Goal: Transaction & Acquisition: Purchase product/service

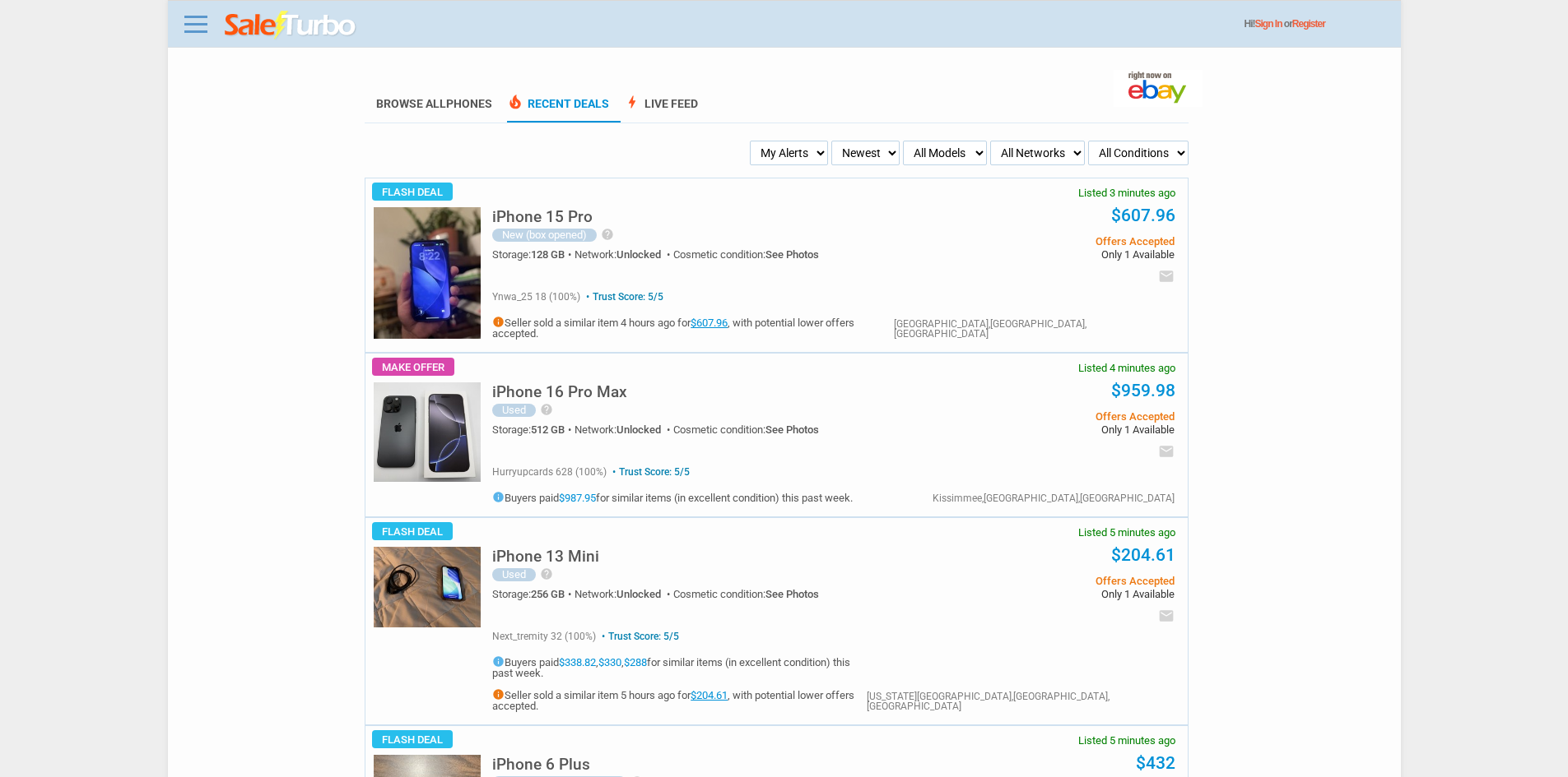
scroll to position [1070, 0]
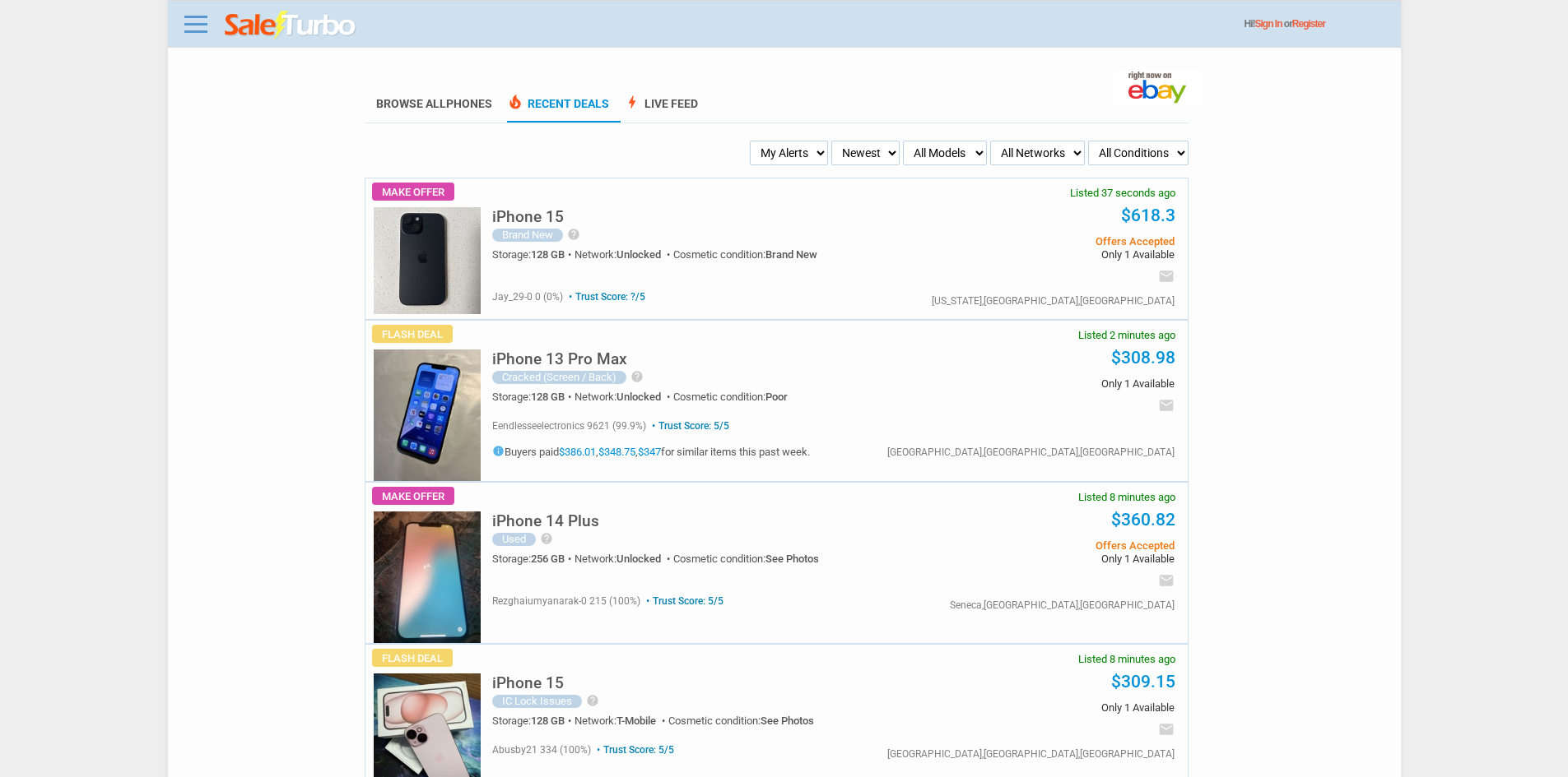
click at [373, 265] on img at bounding box center [427, 260] width 107 height 107
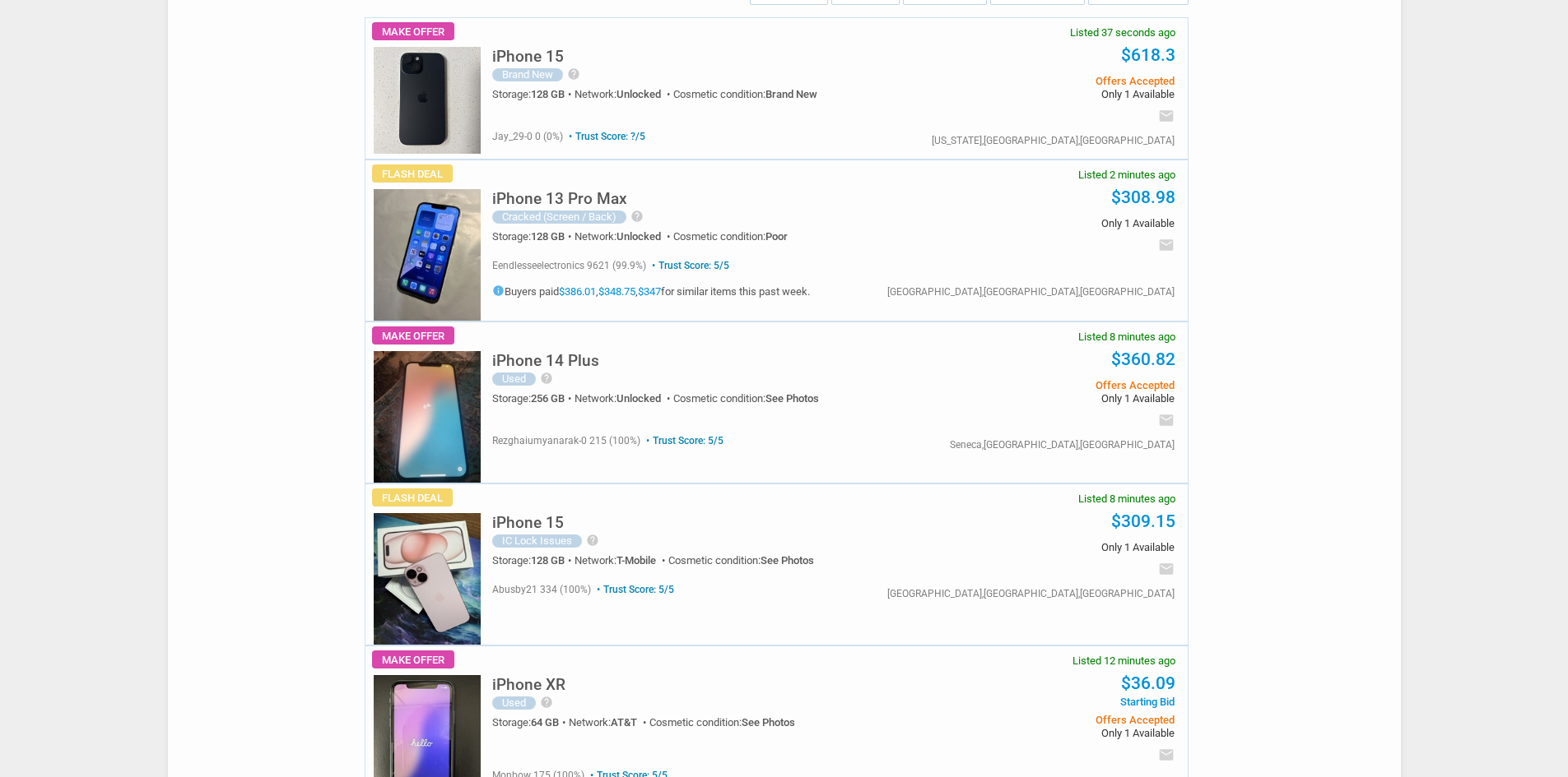
scroll to position [164, 0]
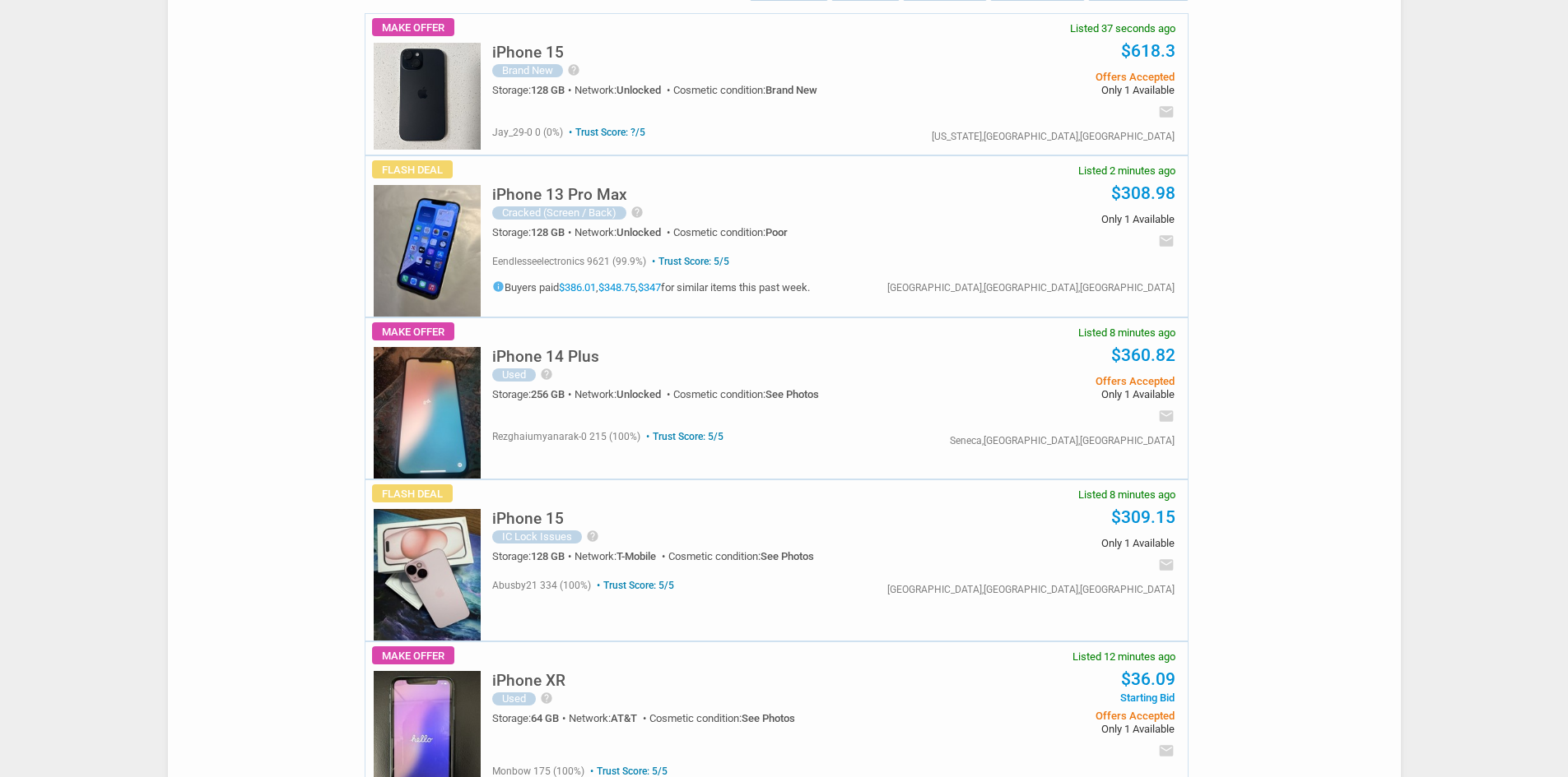
click at [446, 256] on img at bounding box center [427, 251] width 107 height 132
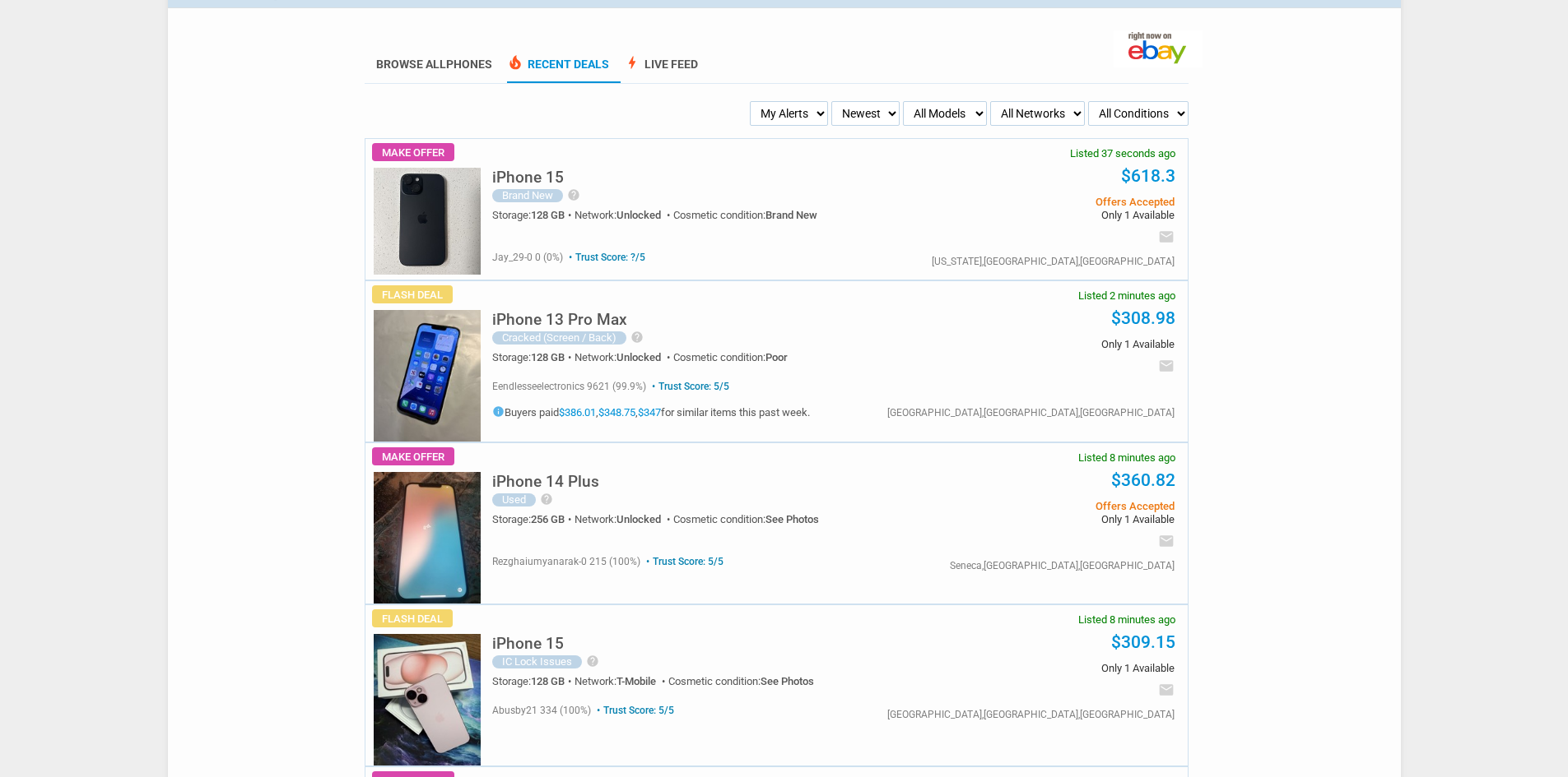
scroll to position [0, 0]
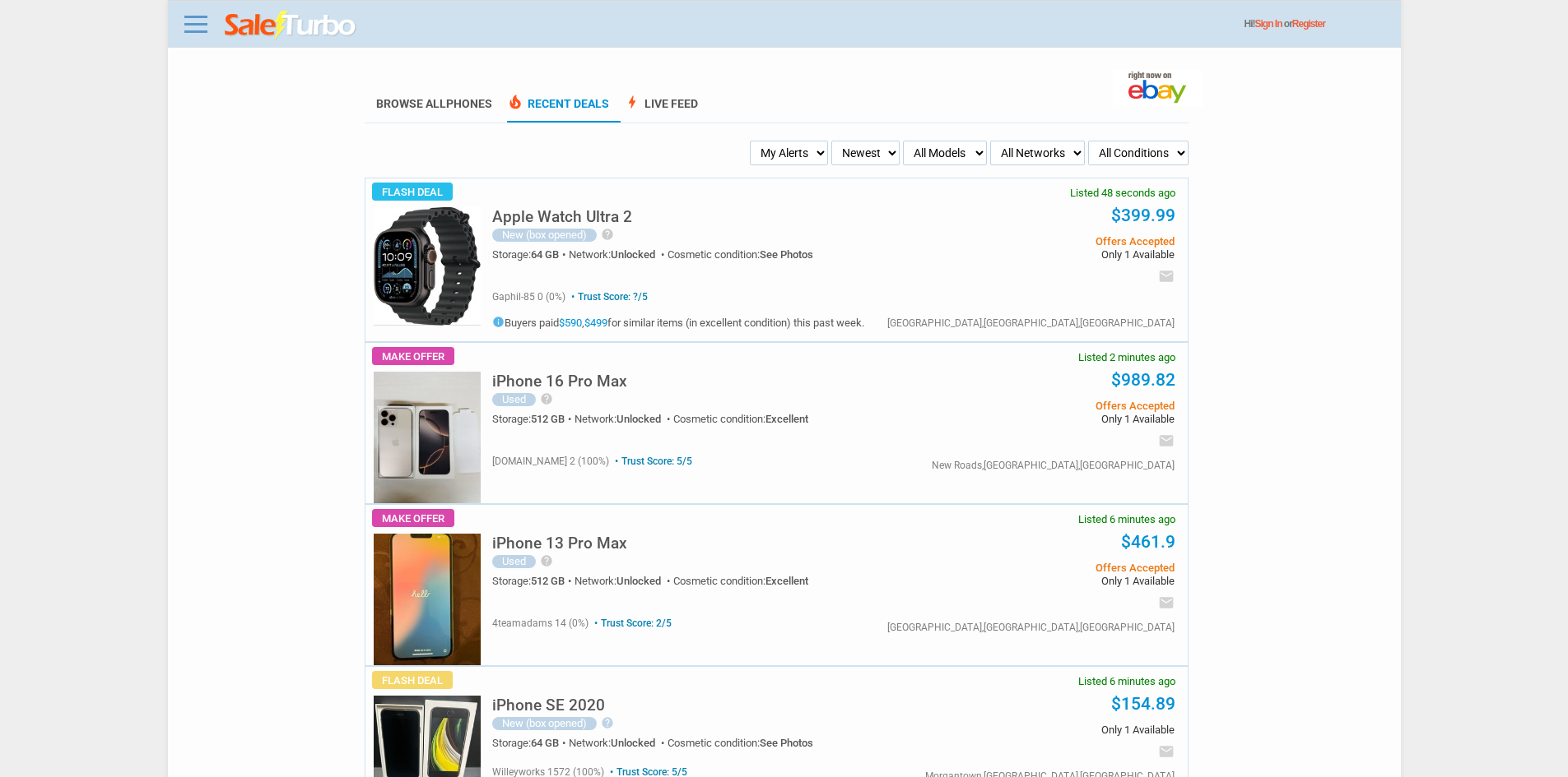
click at [373, 476] on img at bounding box center [427, 437] width 107 height 132
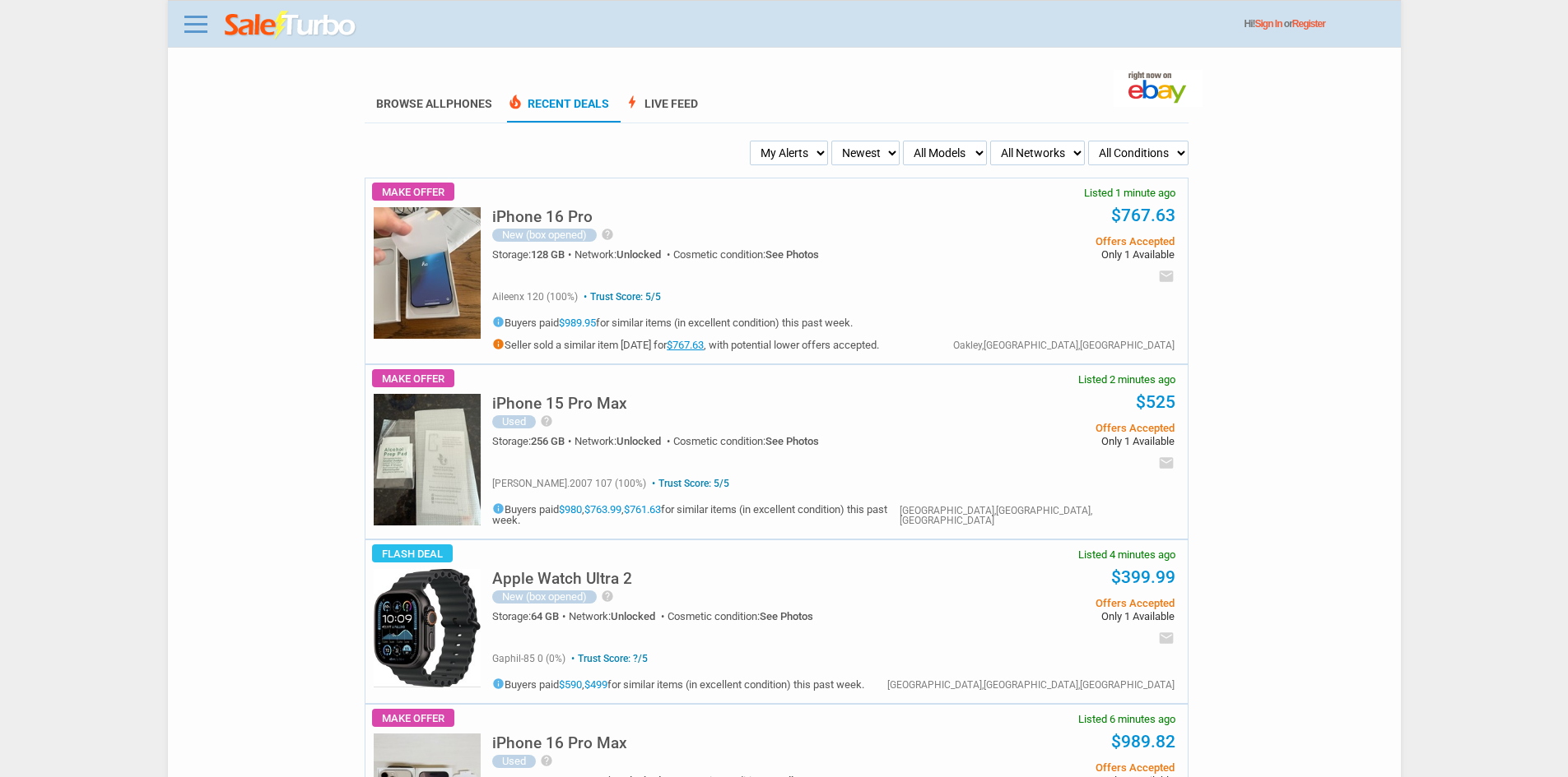
click at [454, 484] on img at bounding box center [427, 460] width 107 height 132
click at [519, 211] on h5 "iPhone 16 Pro" at bounding box center [543, 217] width 101 height 15
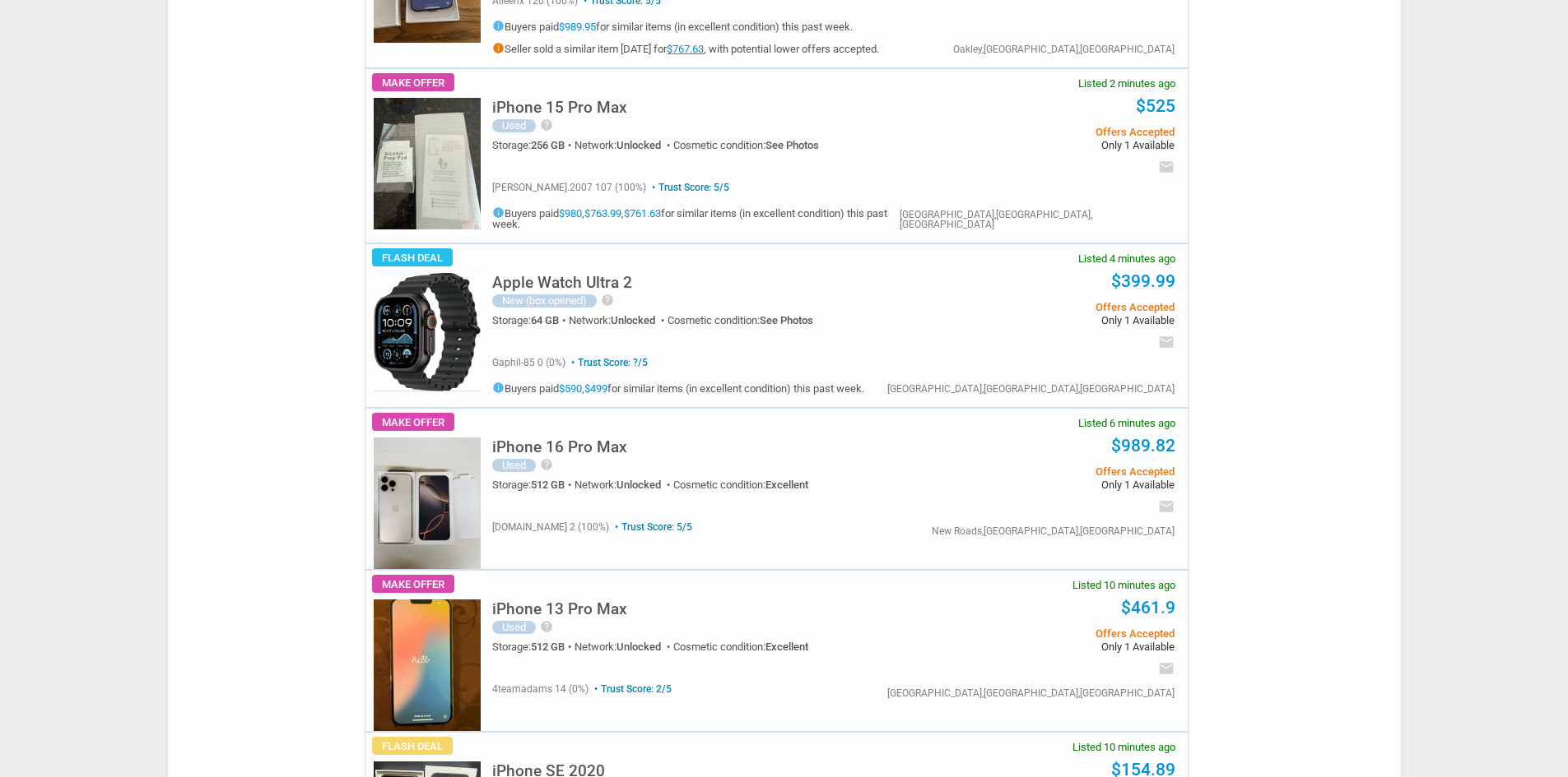
scroll to position [329, 0]
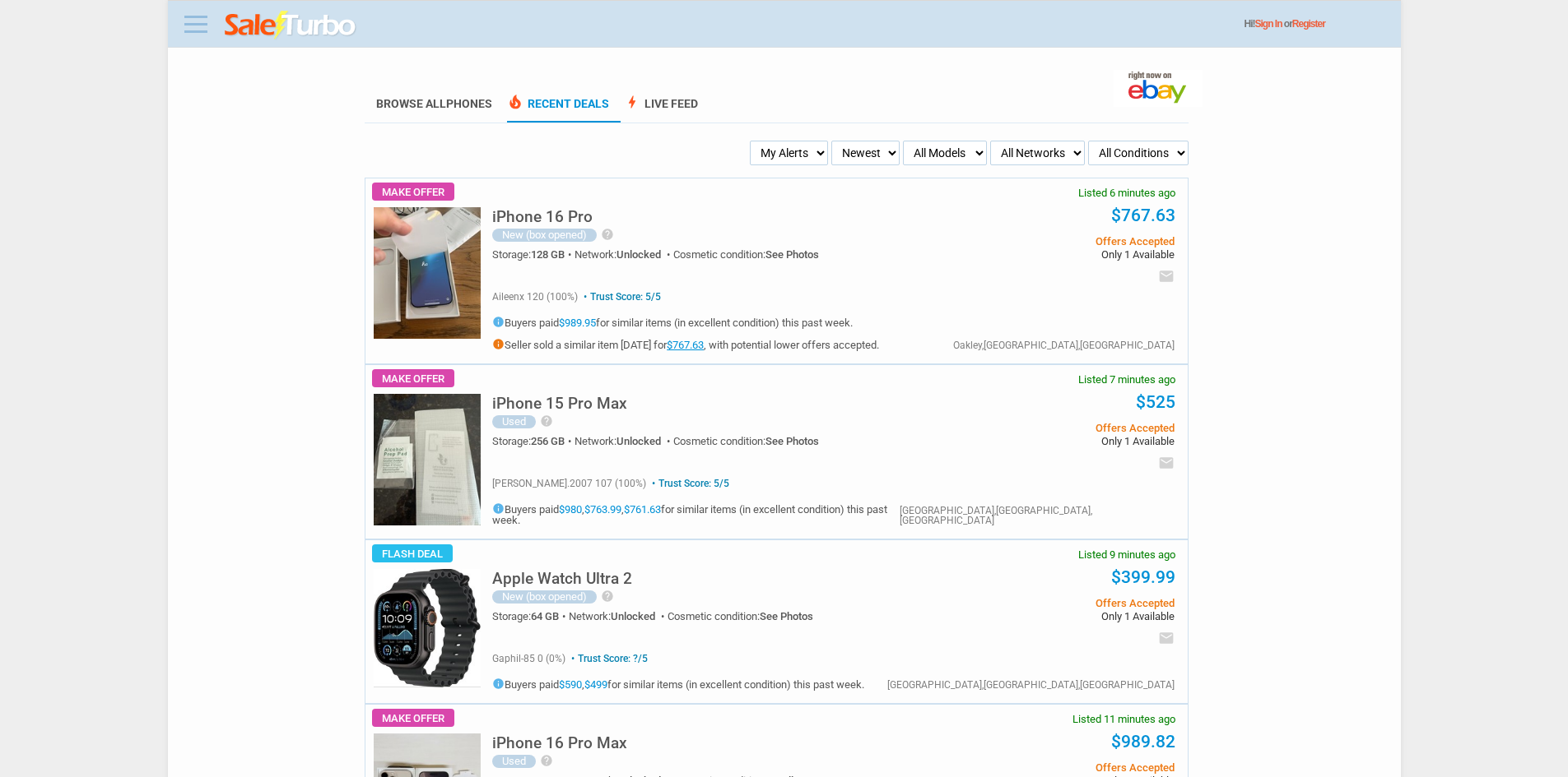
click at [194, 22] on link at bounding box center [196, 24] width 33 height 27
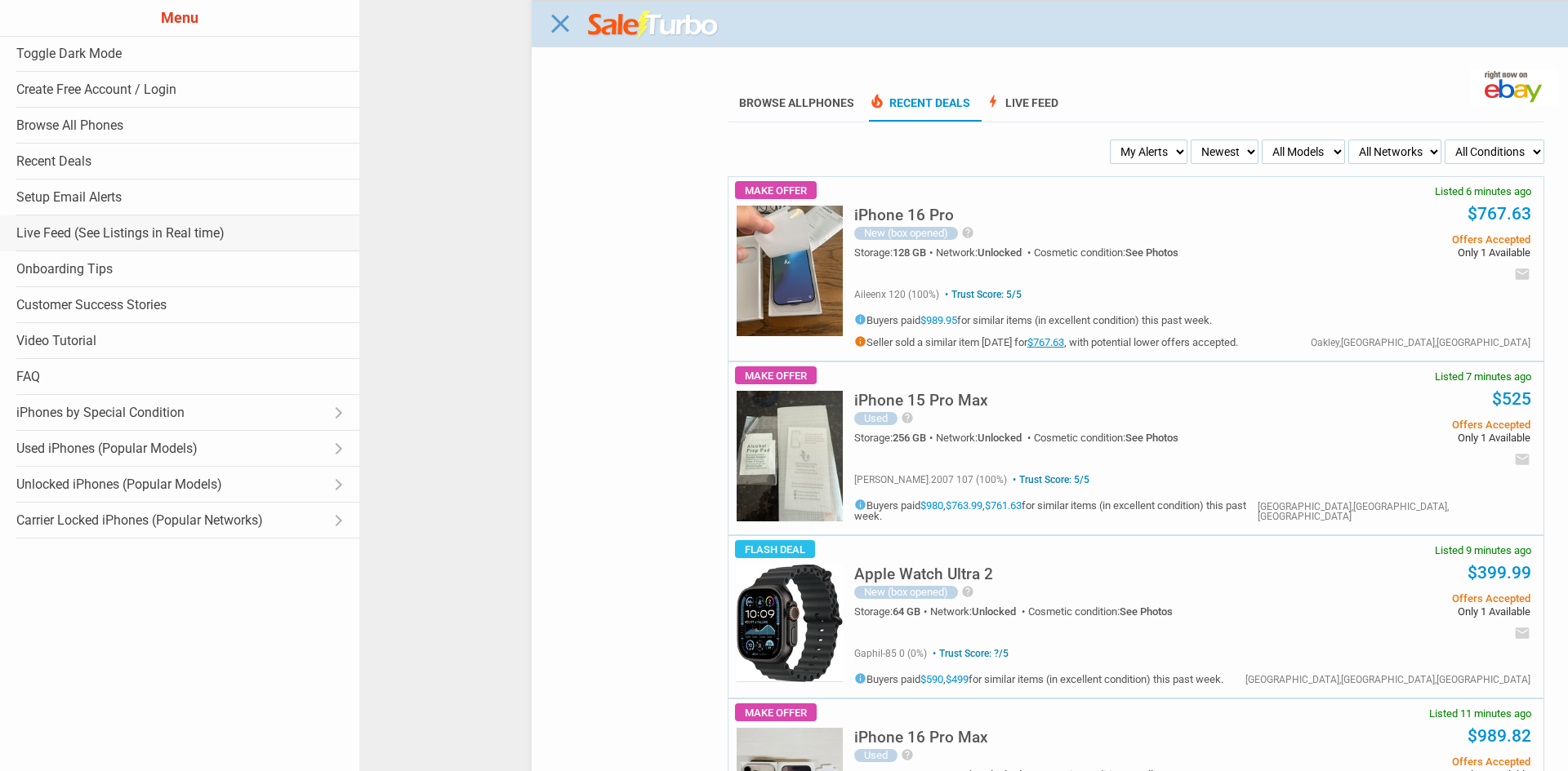
click at [121, 236] on link "Live Feed (See Listings in Real time)" at bounding box center [179, 234] width 359 height 36
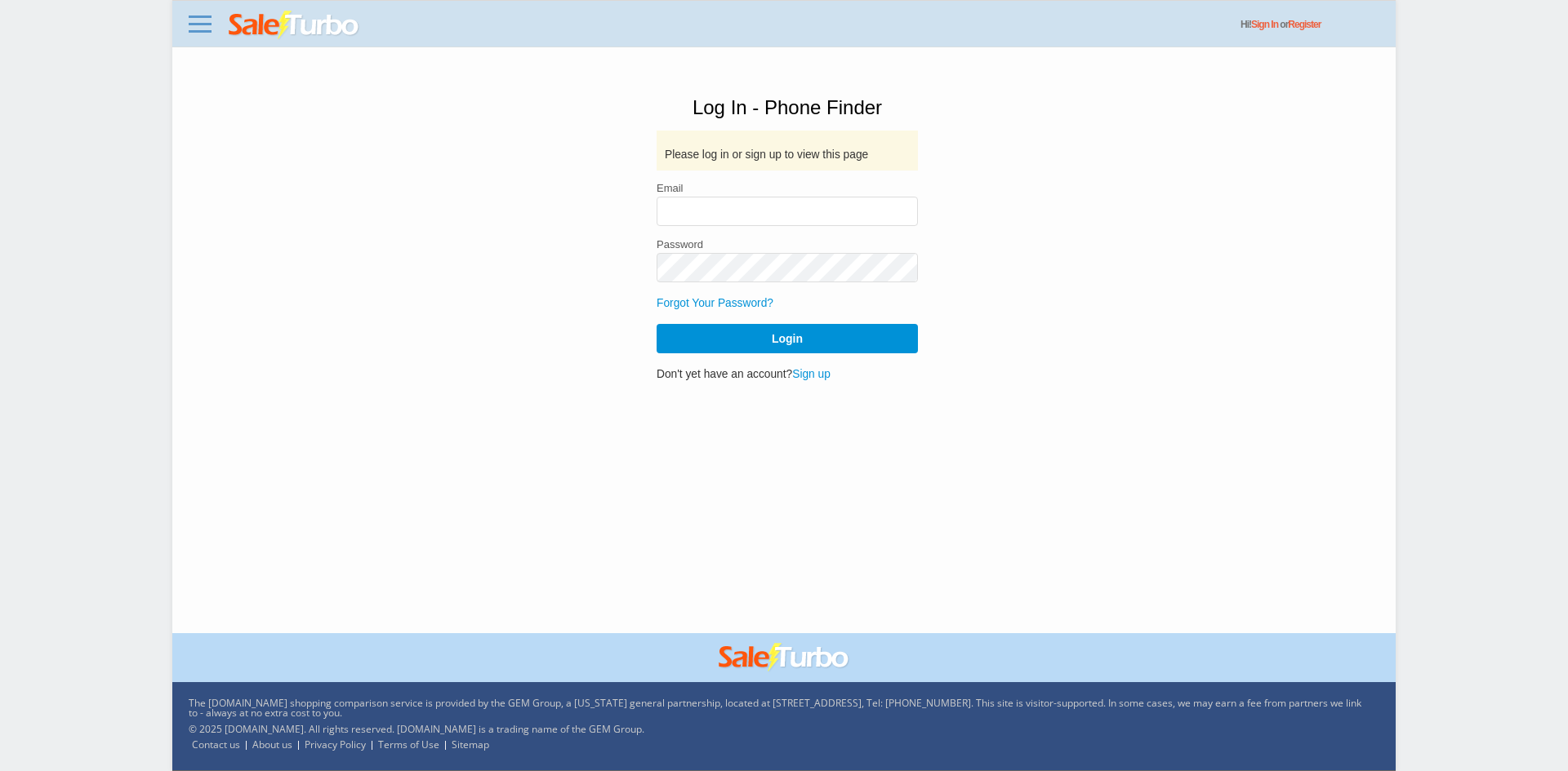
click at [772, 238] on form "Email Password Forgot Your Password? Login" at bounding box center [786, 268] width 261 height 171
click at [784, 195] on div "Email" at bounding box center [786, 205] width 261 height 43
click at [782, 205] on input "email" at bounding box center [786, 211] width 261 height 29
type input "[EMAIL_ADDRESS][DOMAIN_NAME]"
drag, startPoint x: 788, startPoint y: 225, endPoint x: 436, endPoint y: 235, distance: 352.1
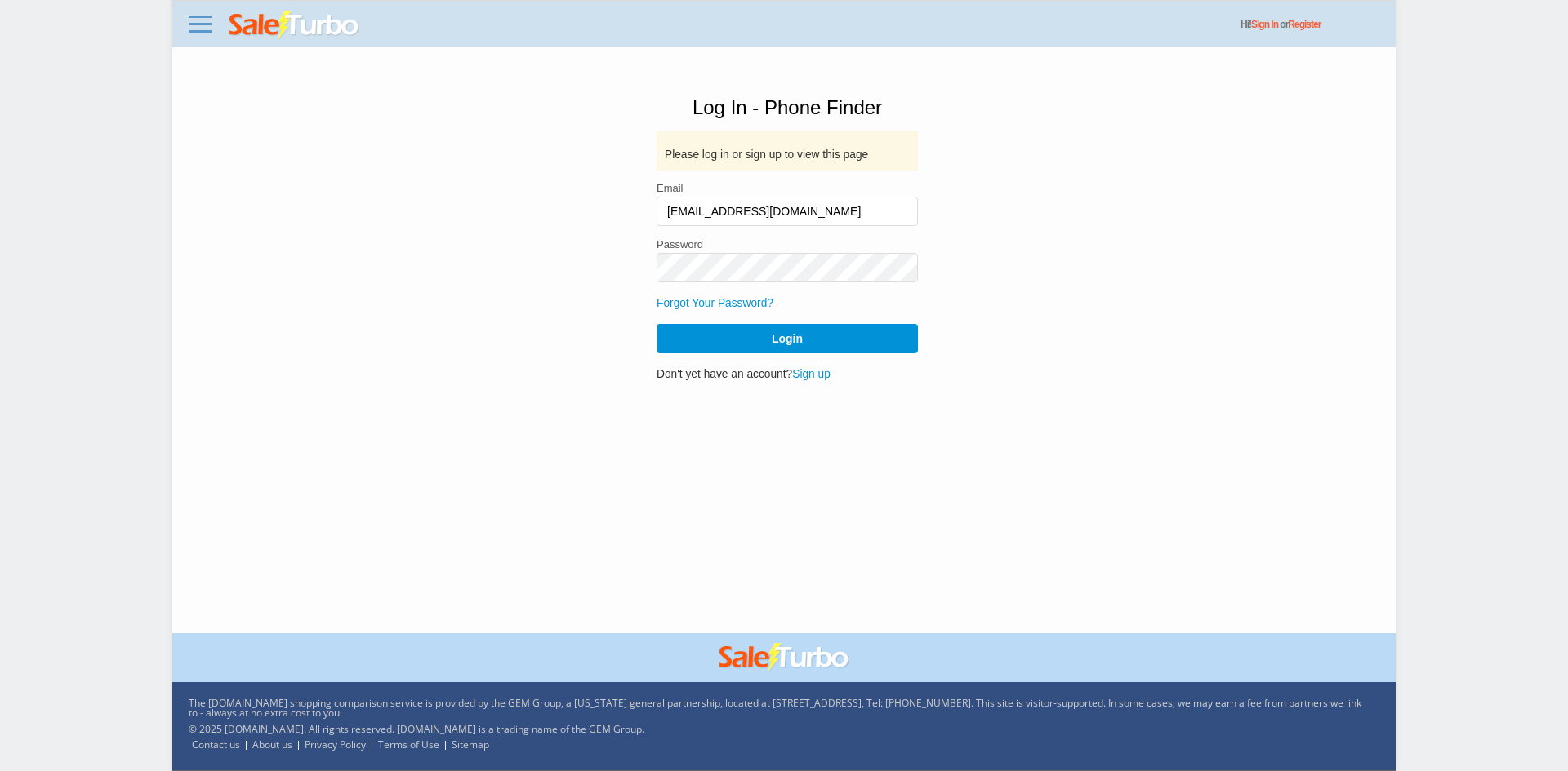
click at [442, 238] on div "Log In - Phone Finder Please log in or sign up to view this page Email [EMAIL_A…" at bounding box center [787, 239] width 1184 height 350
click at [198, 9] on div "Hi! Sign In or Register" at bounding box center [784, 24] width 1223 height 47
click at [325, 9] on div "Hi! Sign In or Register" at bounding box center [784, 24] width 1223 height 47
click at [314, 27] on img at bounding box center [293, 25] width 131 height 29
